Goal: Task Accomplishment & Management: Use online tool/utility

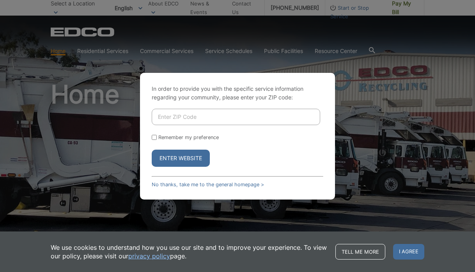
click at [192, 113] on input "Enter ZIP Code" at bounding box center [236, 117] width 168 height 16
type input "o"
type input "92024"
click at [194, 161] on button "Enter Website" at bounding box center [181, 158] width 58 height 17
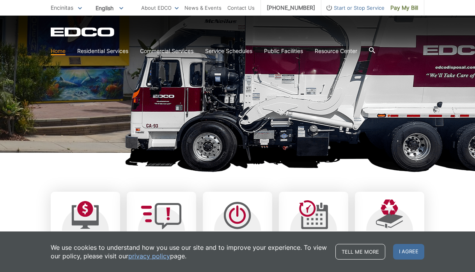
scroll to position [100, 0]
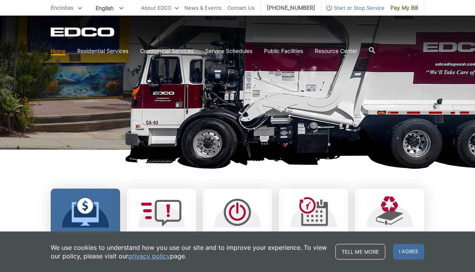
click at [72, 225] on icon at bounding box center [85, 212] width 27 height 28
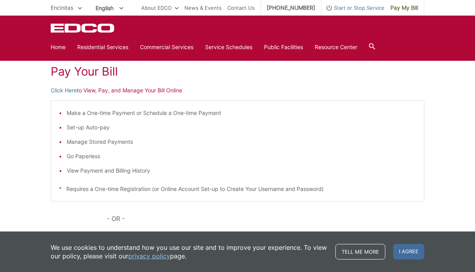
scroll to position [50, 0]
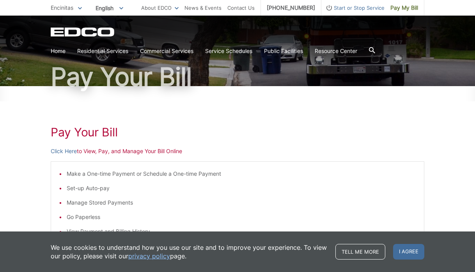
click at [165, 150] on p "Click Here to View, Pay, and Manage Your Bill Online" at bounding box center [238, 151] width 374 height 9
click at [61, 151] on link "Click Here" at bounding box center [64, 151] width 26 height 9
